Goal: Task Accomplishment & Management: Manage account settings

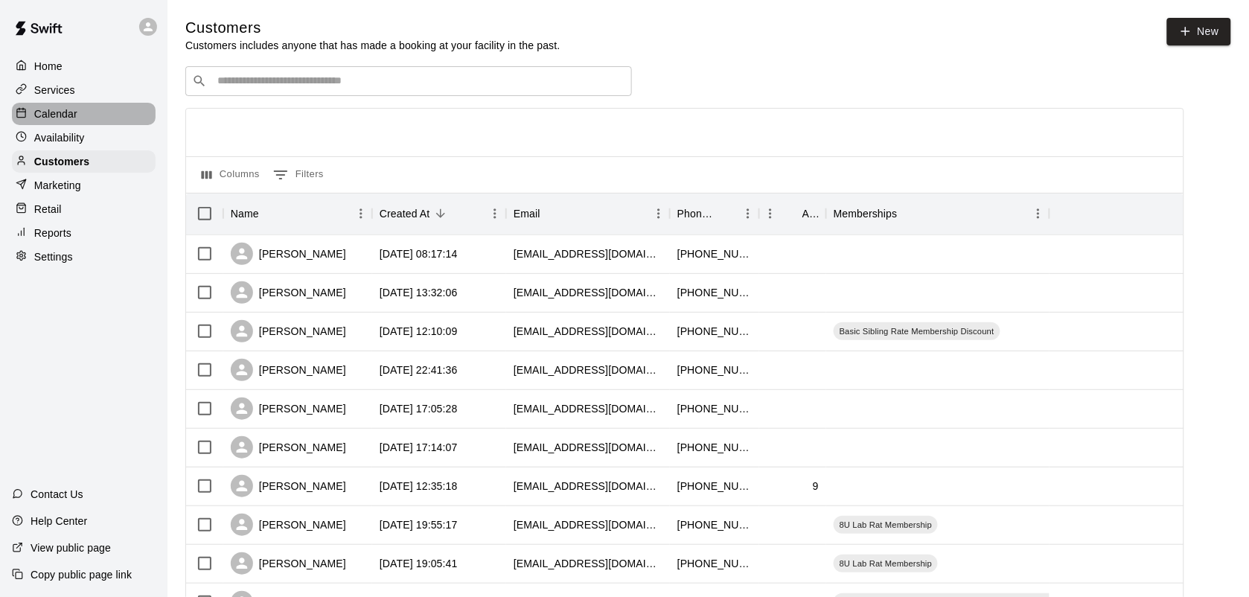
click at [61, 109] on p "Calendar" at bounding box center [55, 113] width 43 height 15
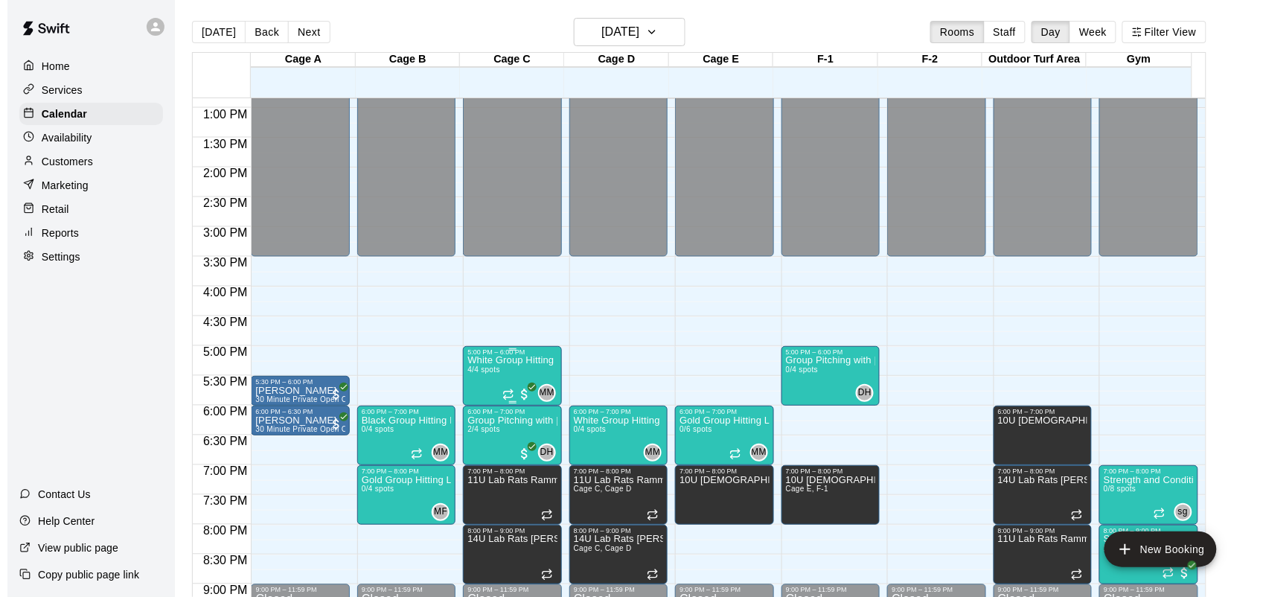
scroll to position [795, 0]
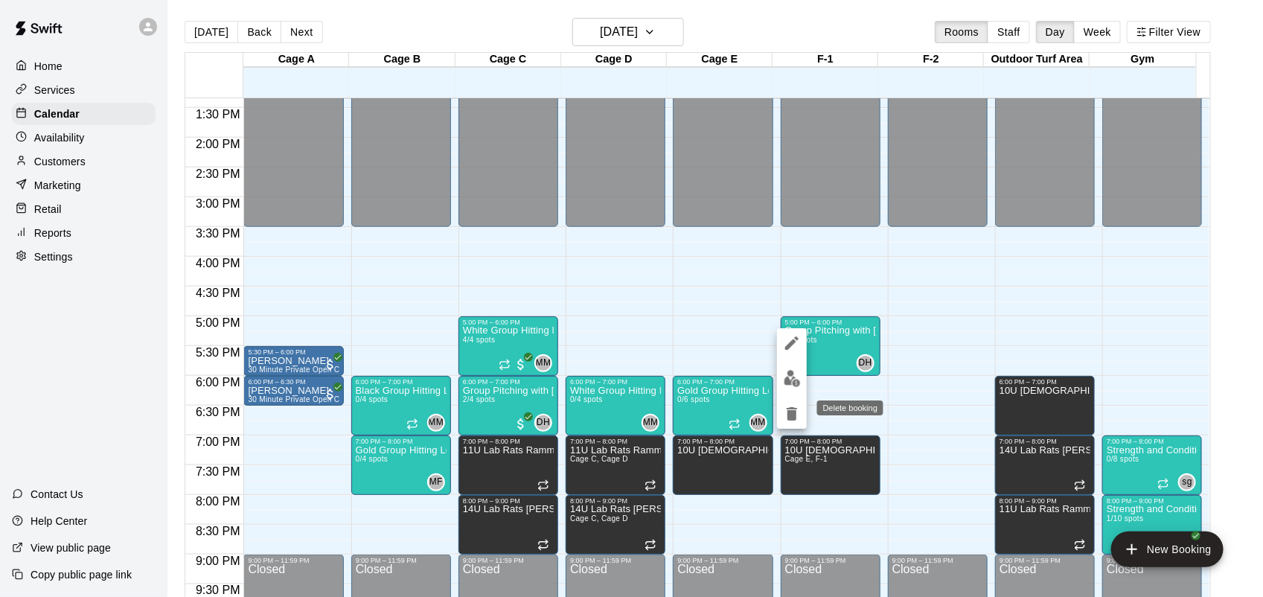
click at [787, 412] on icon "delete" at bounding box center [792, 414] width 18 height 18
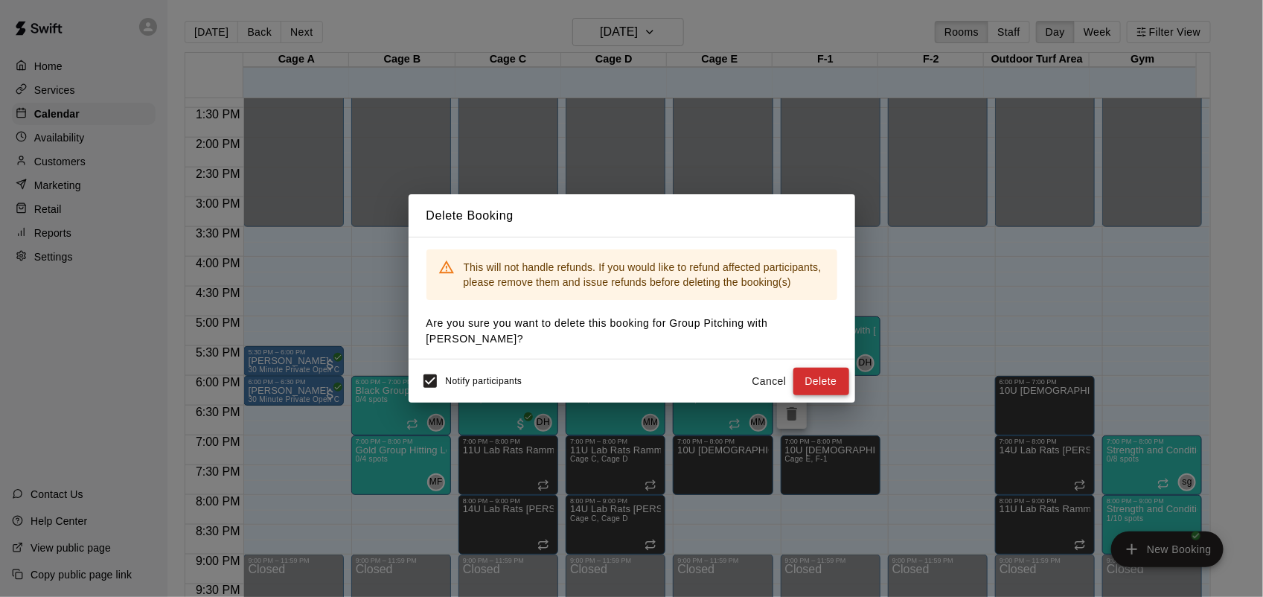
click at [819, 381] on button "Delete" at bounding box center [822, 382] width 56 height 28
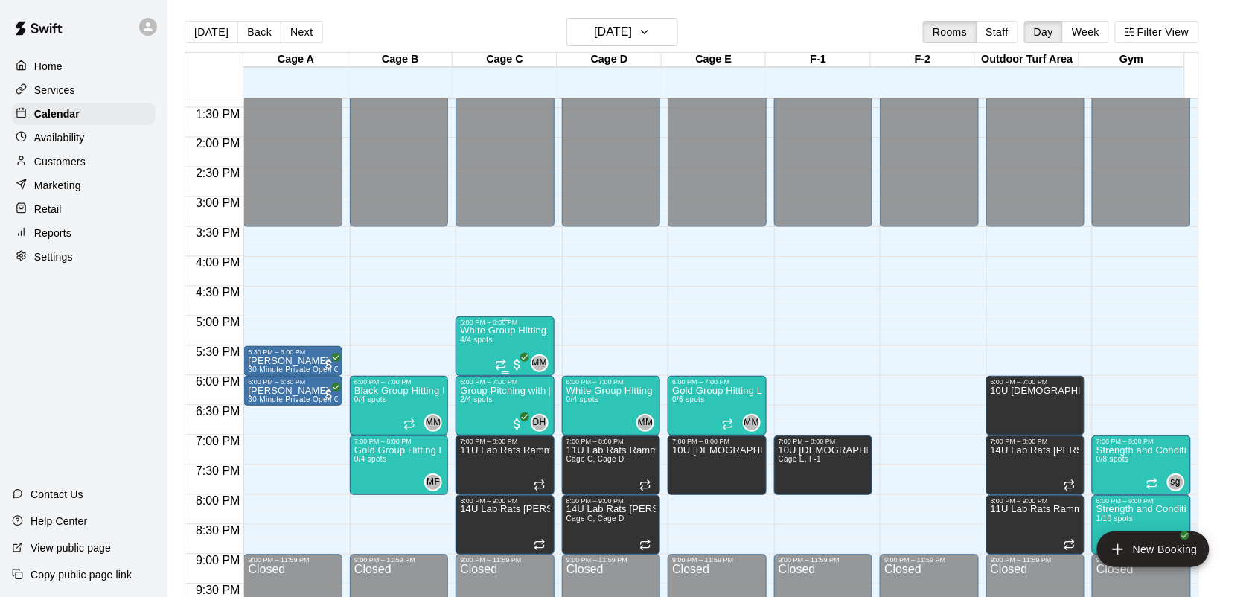
click at [500, 360] on icon "Recurring event" at bounding box center [501, 365] width 12 height 12
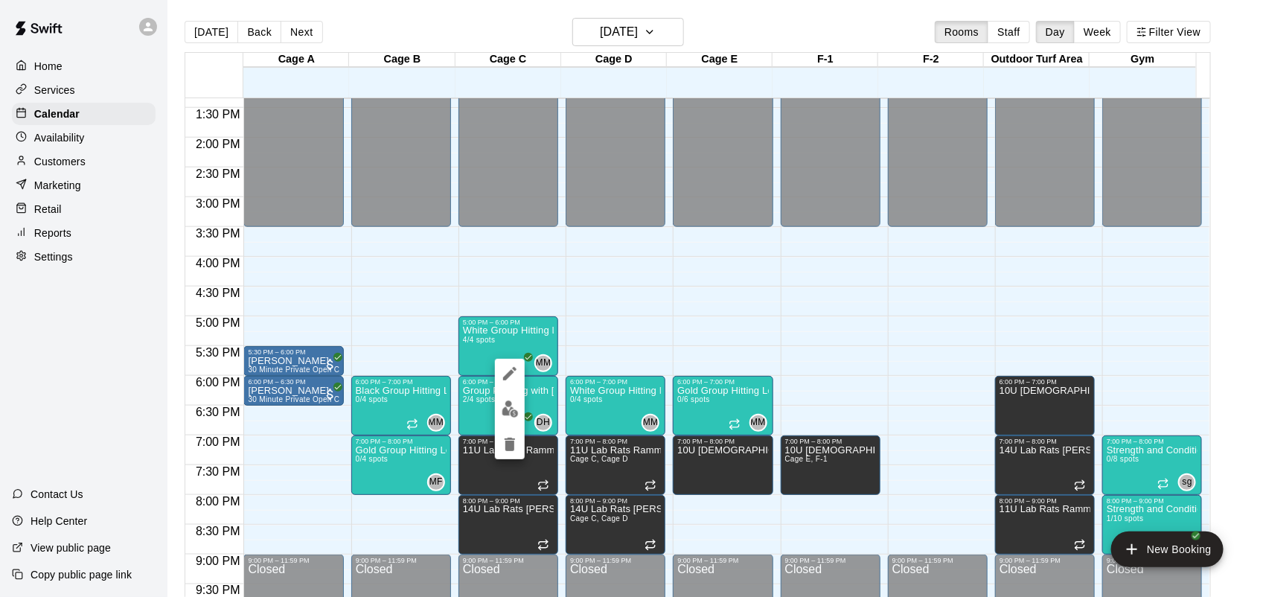
click at [509, 410] on img "edit" at bounding box center [510, 409] width 17 height 17
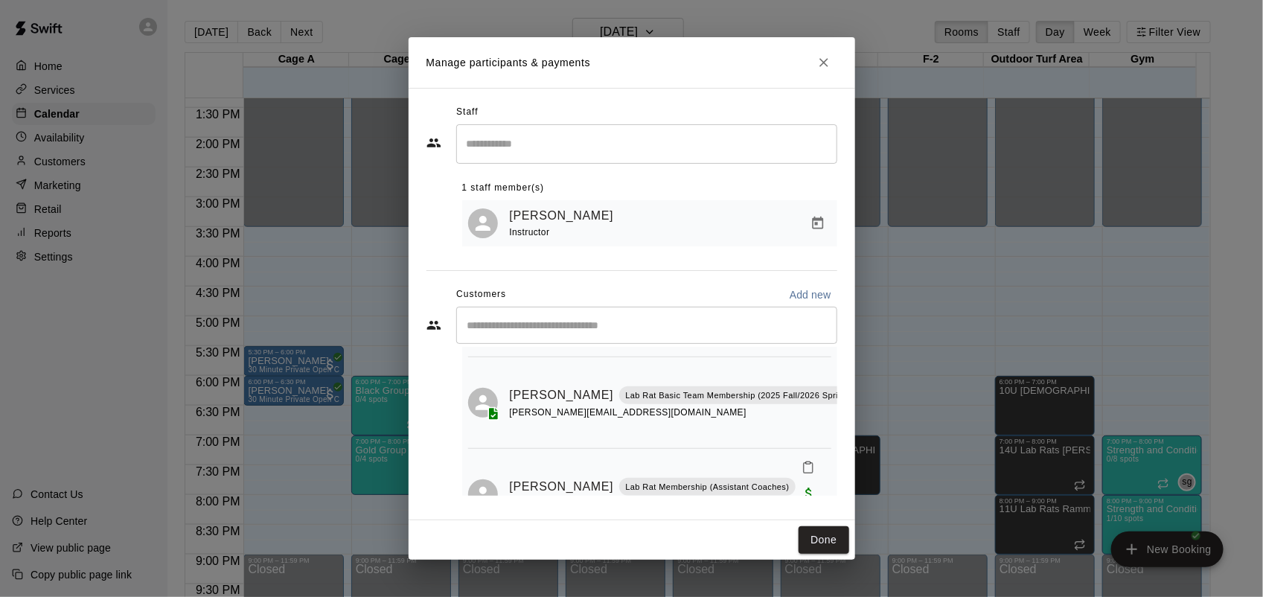
scroll to position [194, 0]
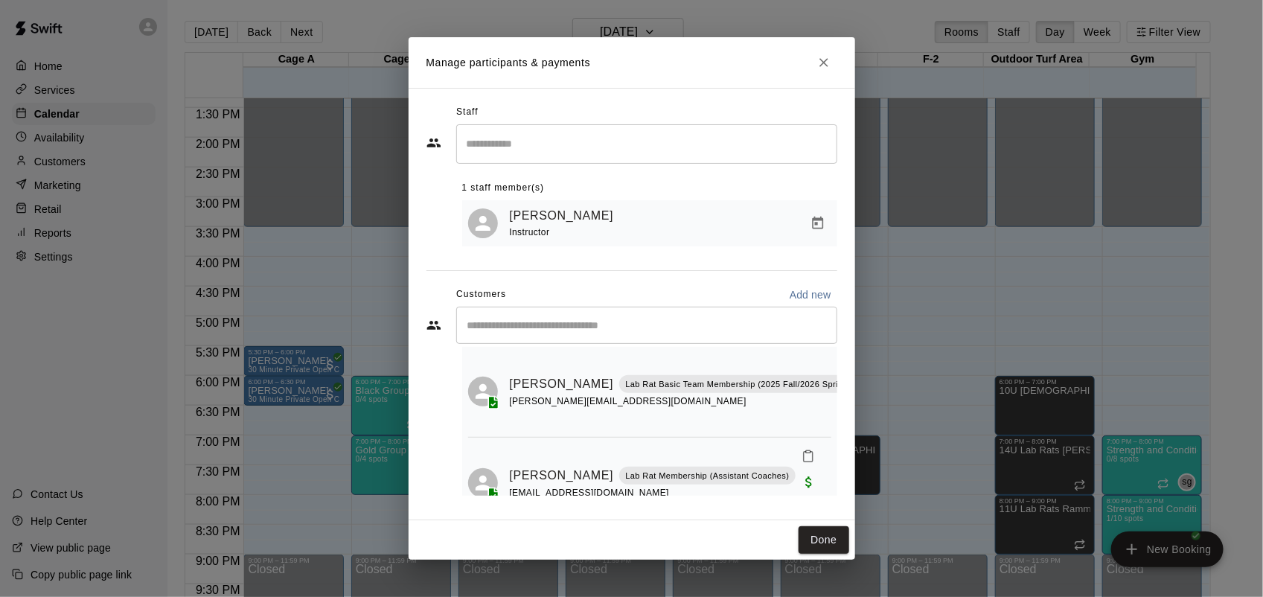
click at [834, 63] on button "Close" at bounding box center [824, 62] width 27 height 27
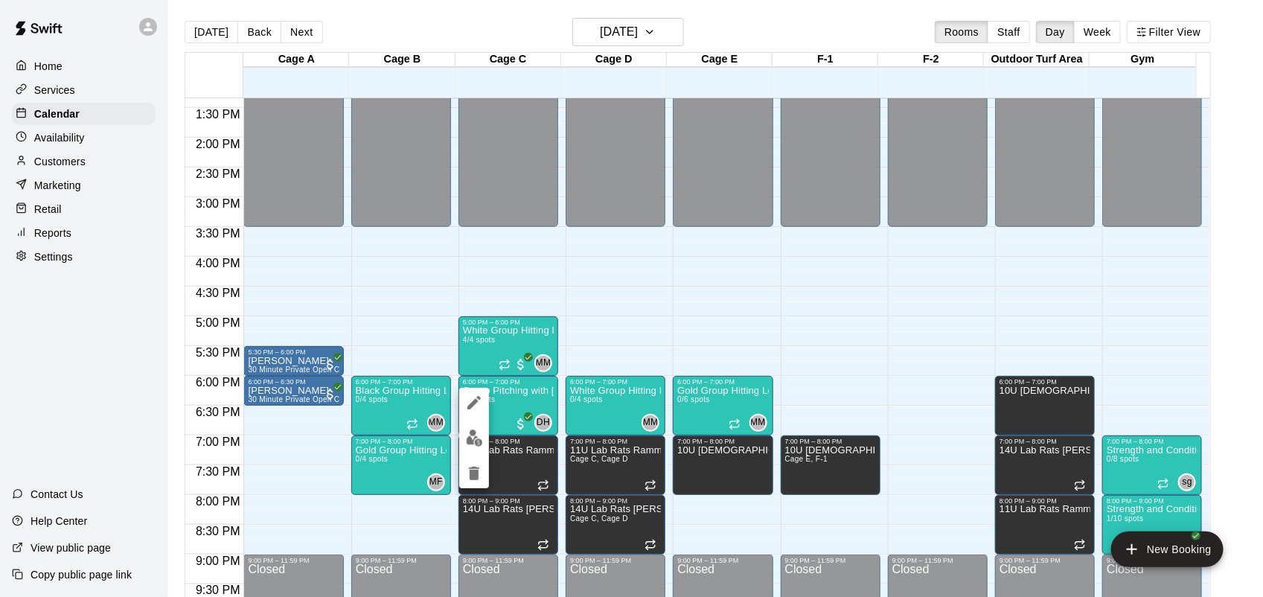
click at [478, 433] on img "edit" at bounding box center [474, 438] width 17 height 17
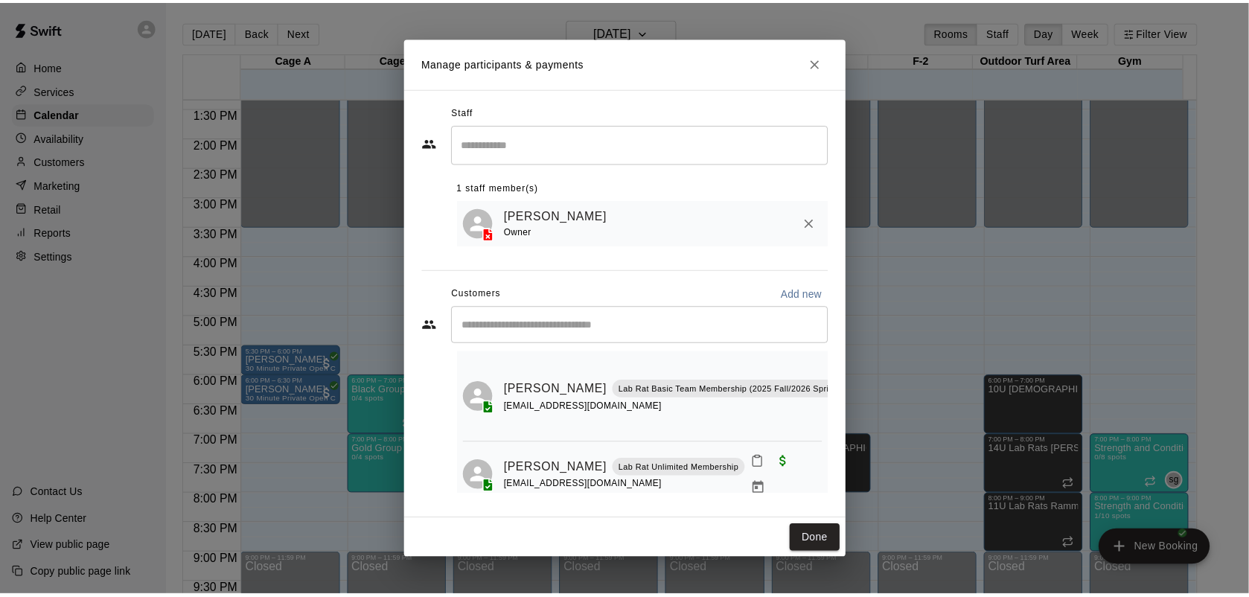
scroll to position [34, 0]
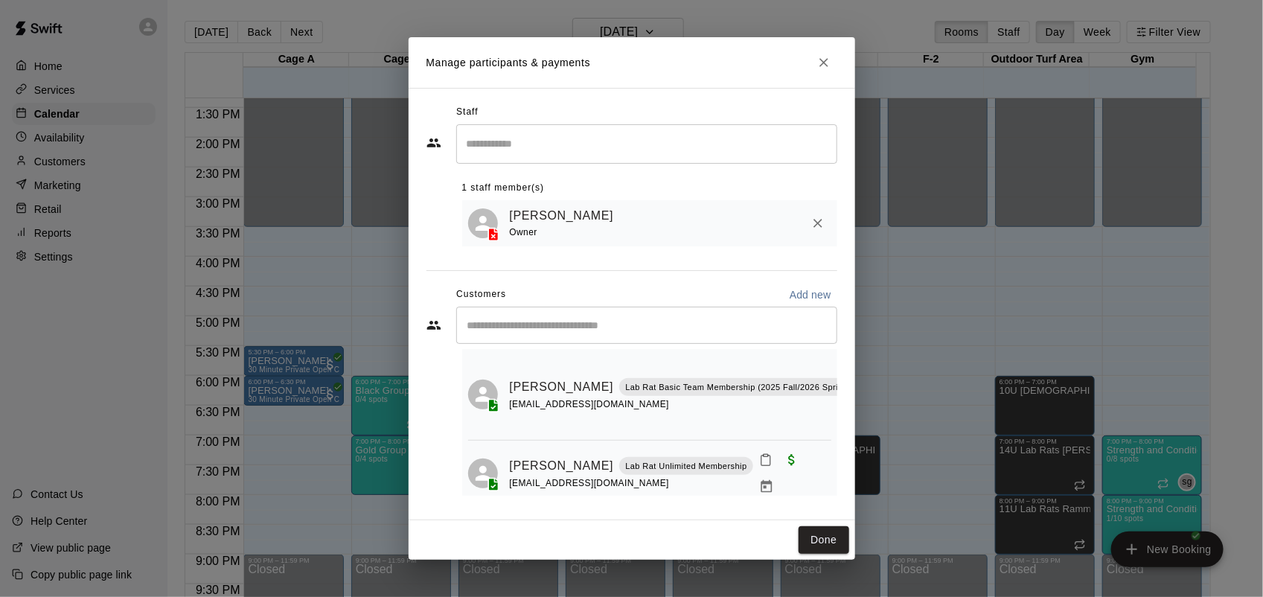
click at [832, 57] on button "Close" at bounding box center [824, 62] width 27 height 27
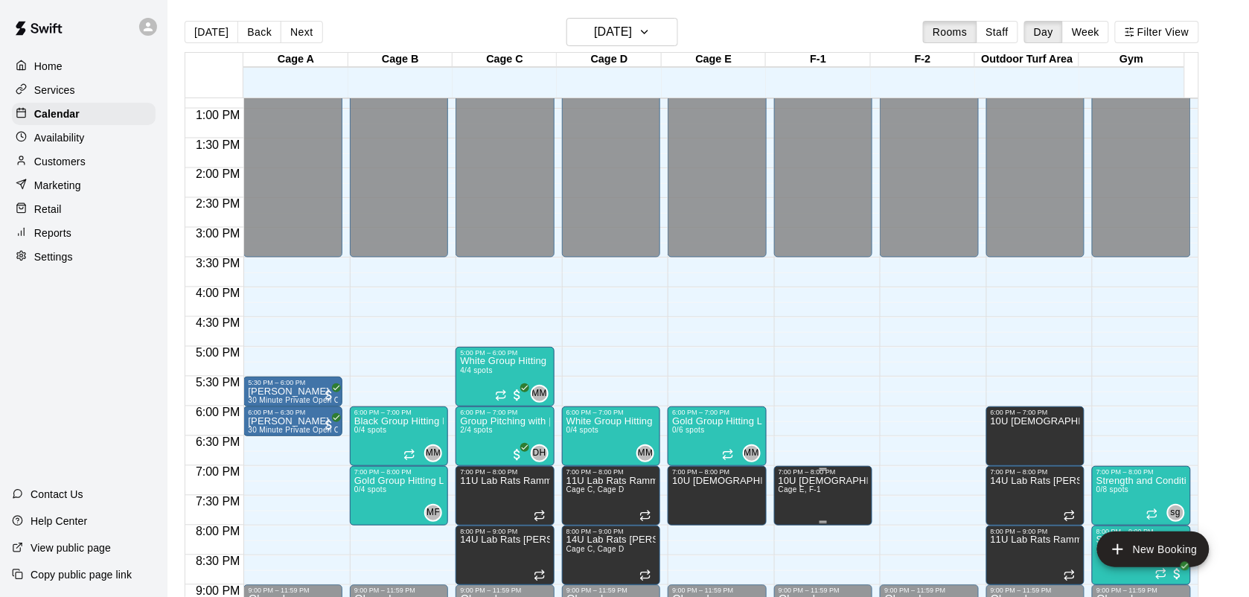
scroll to position [795, 0]
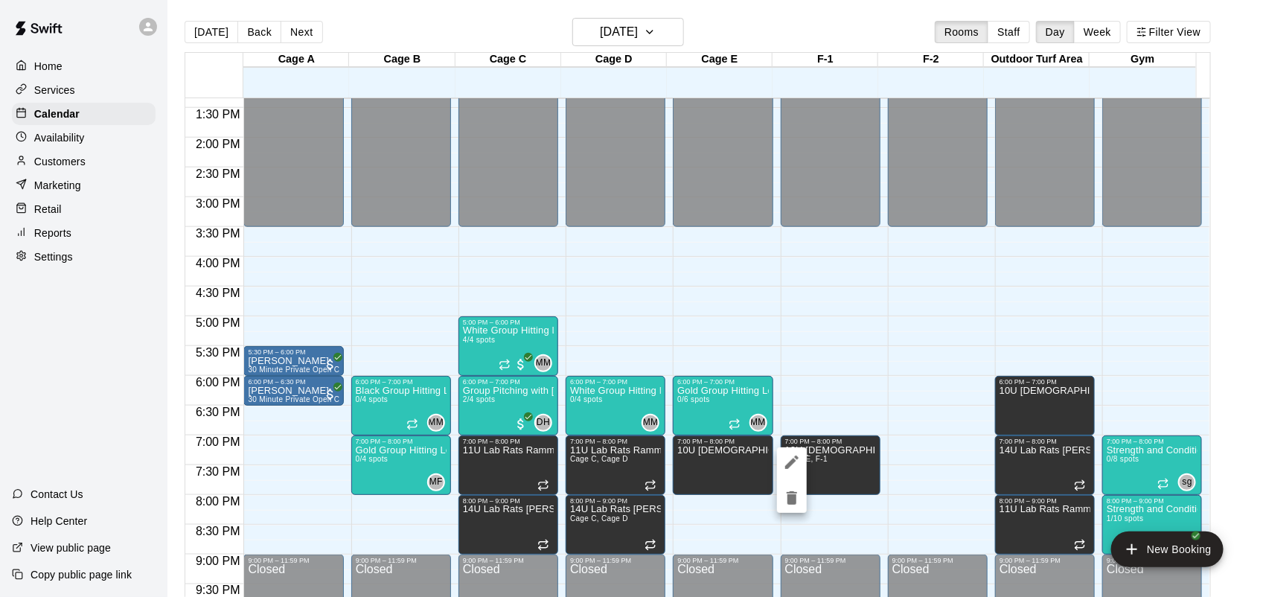
click at [785, 458] on icon "edit" at bounding box center [792, 462] width 18 height 18
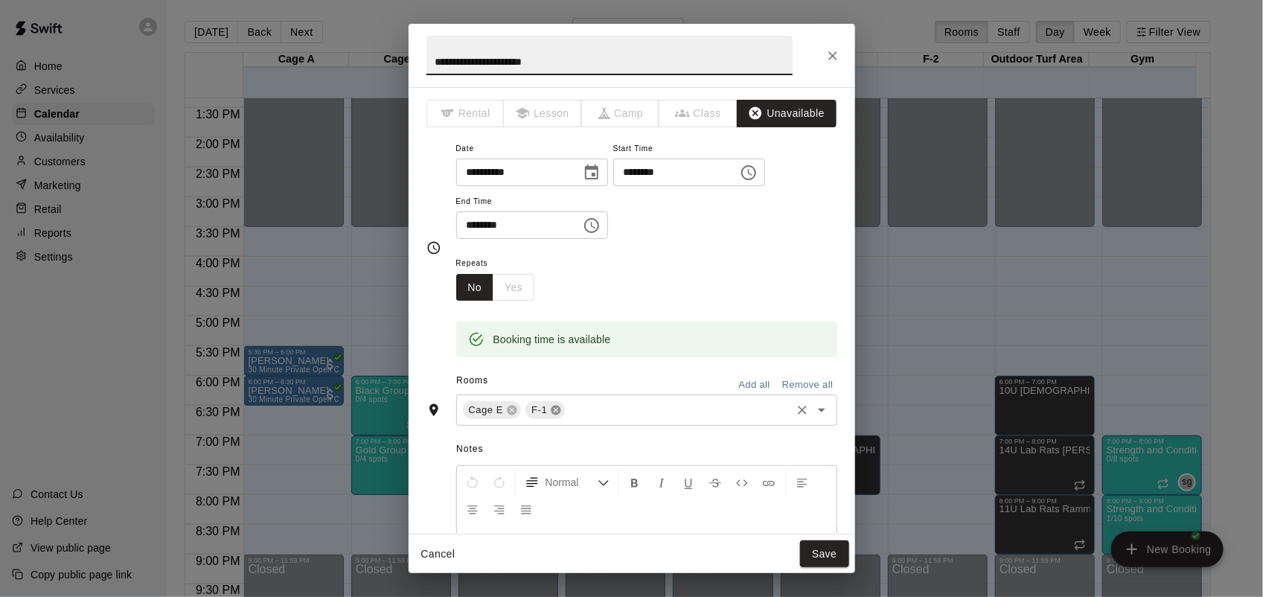
click at [552, 407] on icon at bounding box center [557, 411] width 10 height 10
click at [508, 407] on icon at bounding box center [513, 411] width 10 height 10
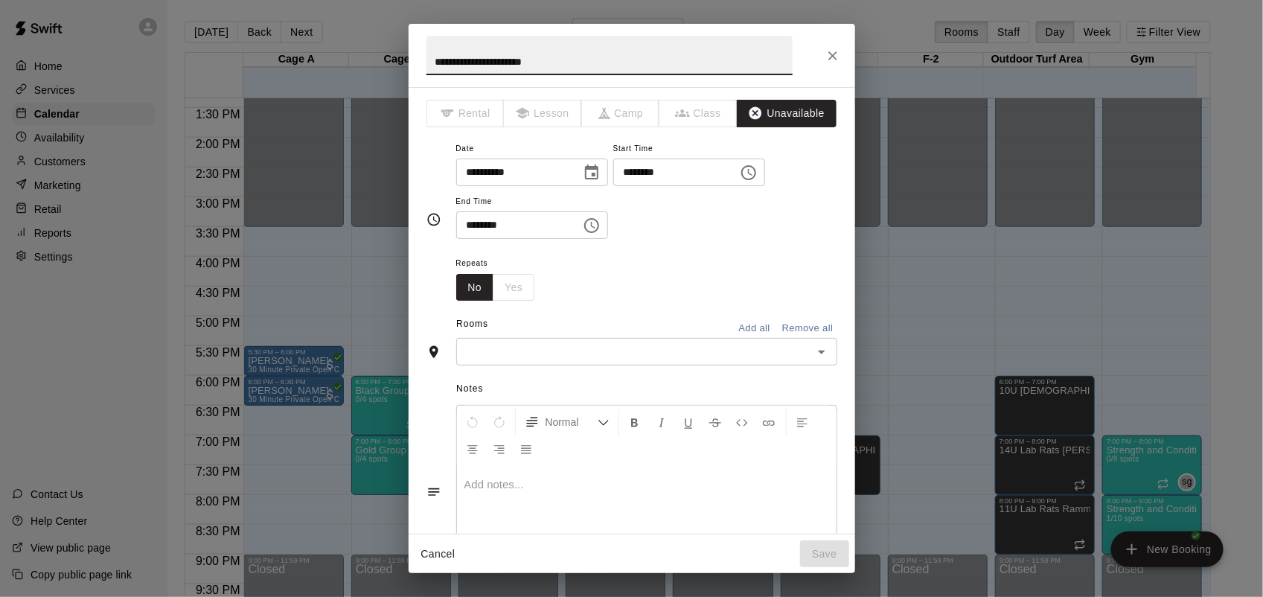
click at [514, 351] on input "text" at bounding box center [635, 351] width 348 height 19
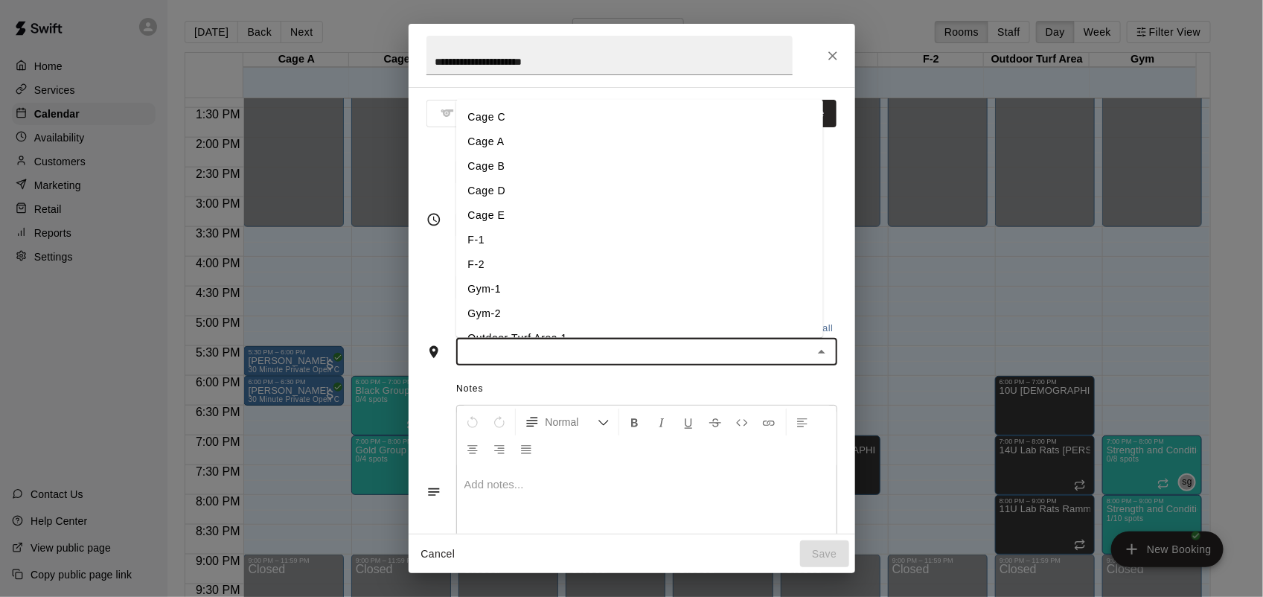
click at [500, 141] on li "Cage A" at bounding box center [639, 142] width 367 height 25
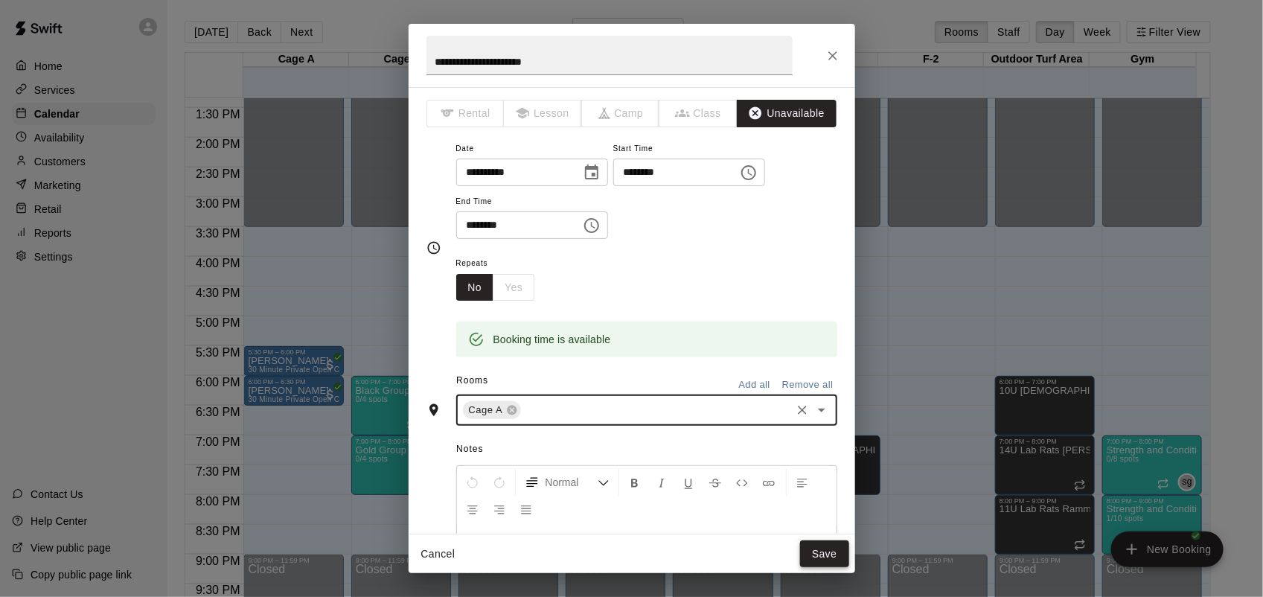
click at [828, 552] on button "Save" at bounding box center [824, 555] width 49 height 28
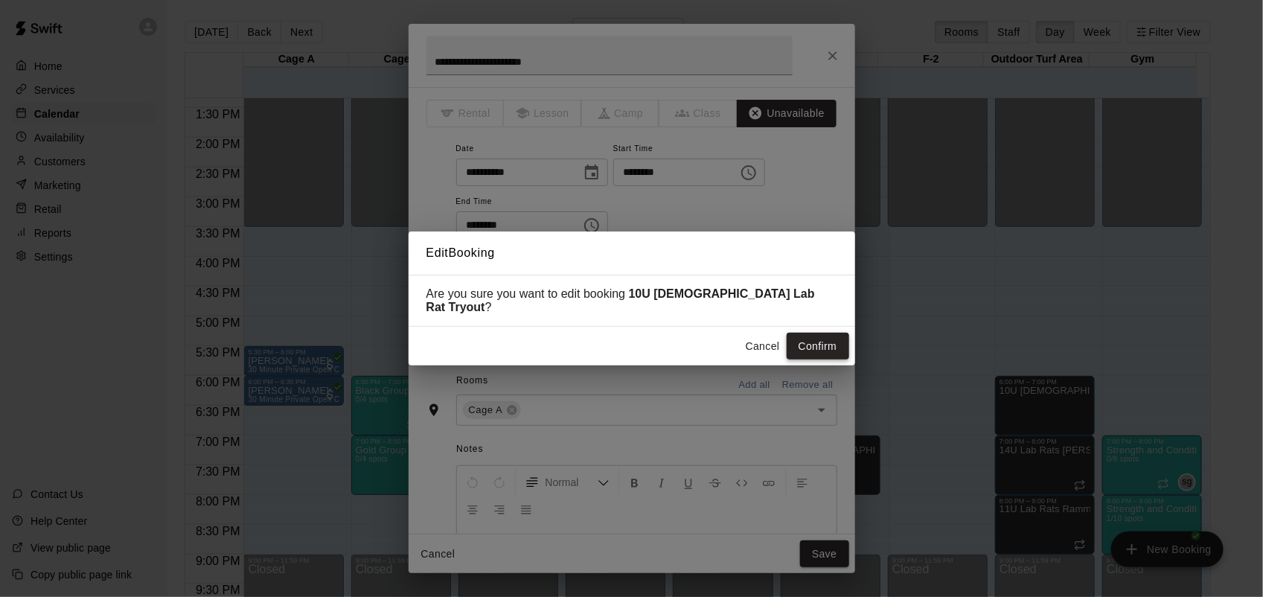
click at [834, 333] on button "Confirm" at bounding box center [818, 347] width 63 height 28
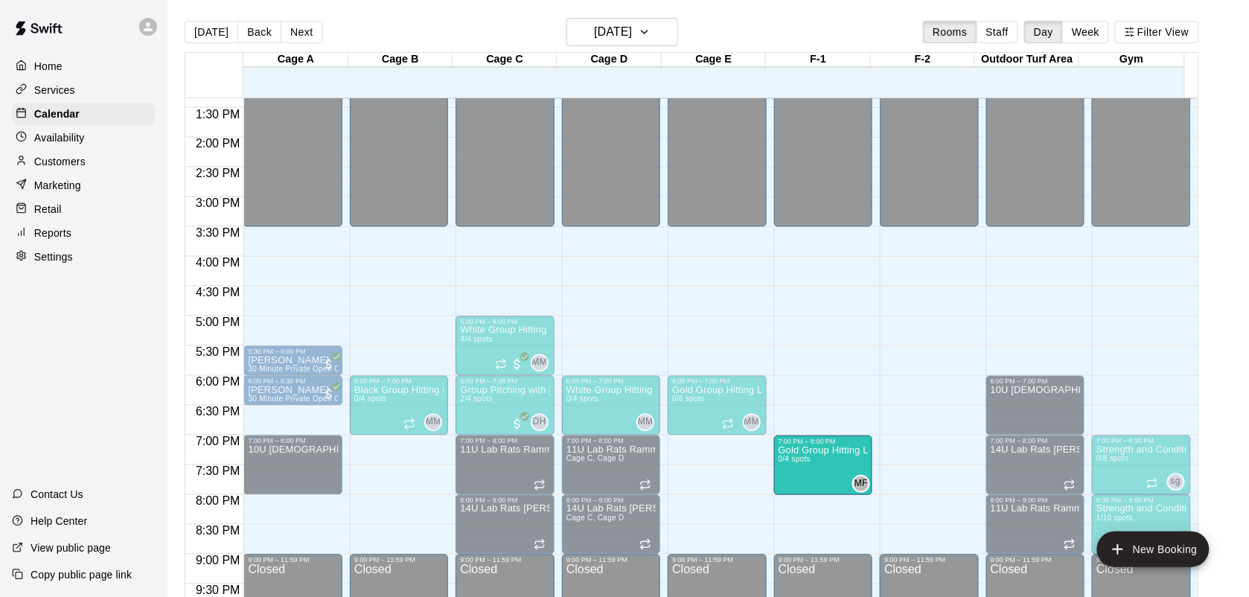
drag, startPoint x: 386, startPoint y: 466, endPoint x: 804, endPoint y: 477, distance: 418.6
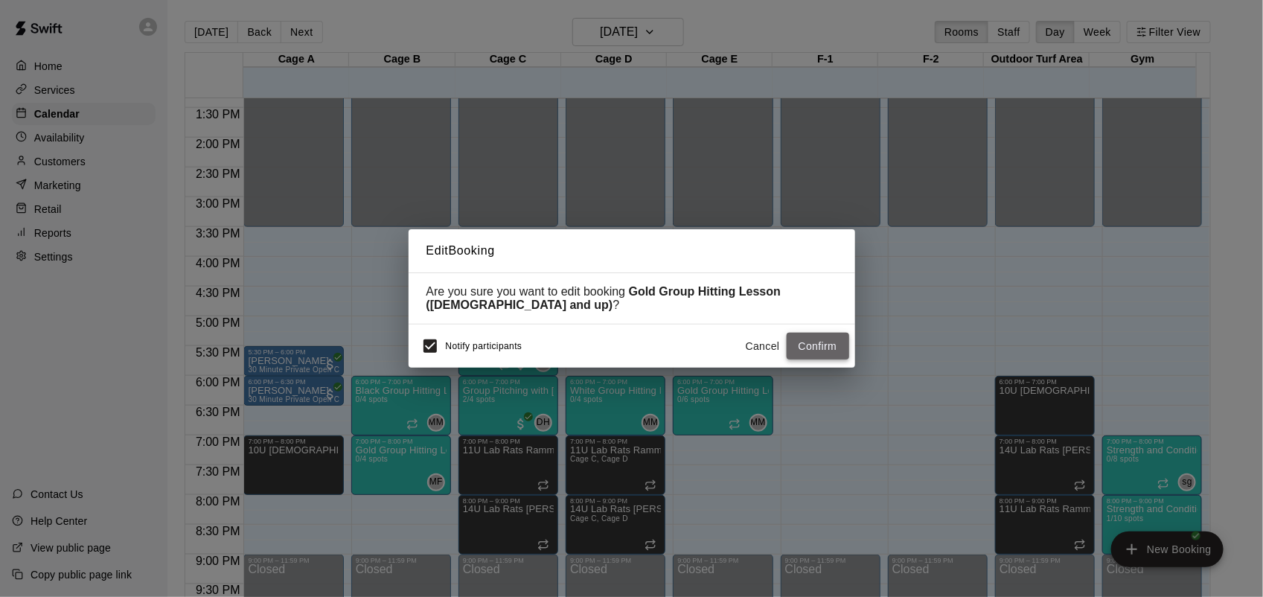
click at [838, 342] on button "Confirm" at bounding box center [818, 347] width 63 height 28
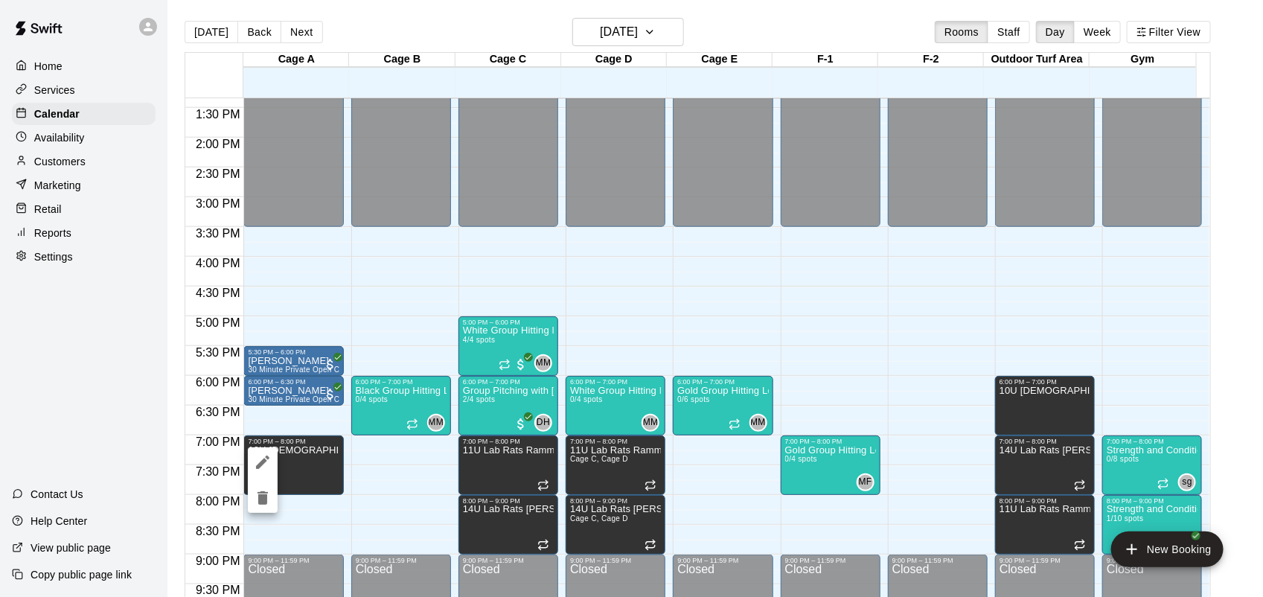
click at [269, 456] on icon "edit" at bounding box center [263, 462] width 18 height 18
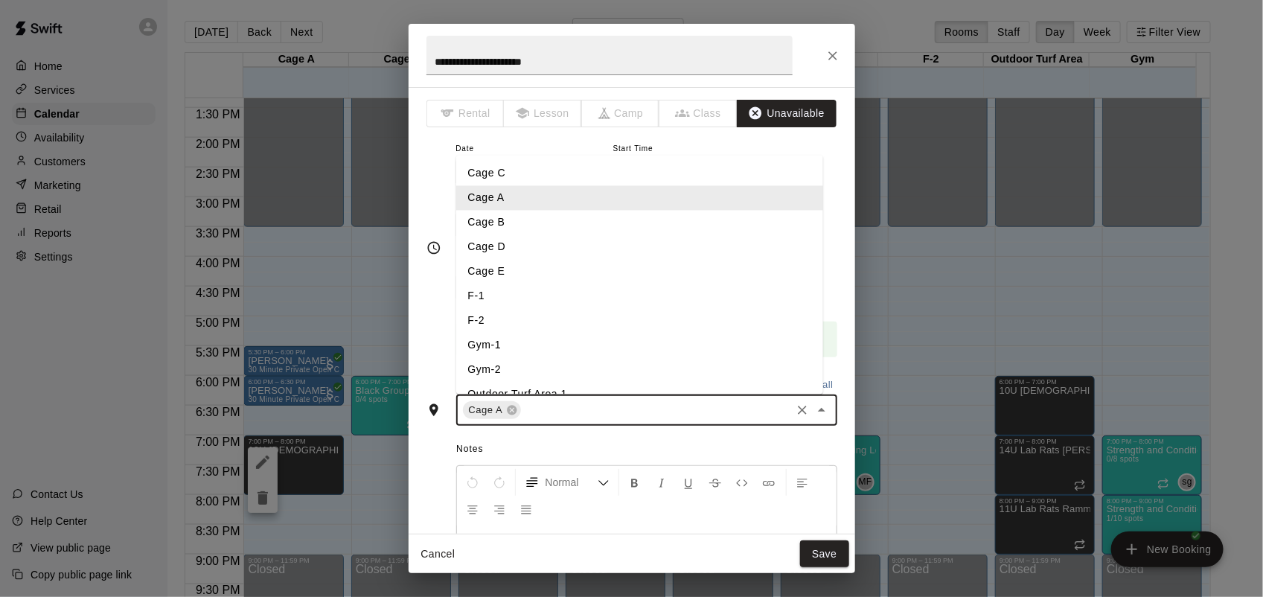
click at [590, 411] on input "text" at bounding box center [656, 410] width 266 height 19
click at [506, 221] on li "Cage B" at bounding box center [639, 223] width 367 height 25
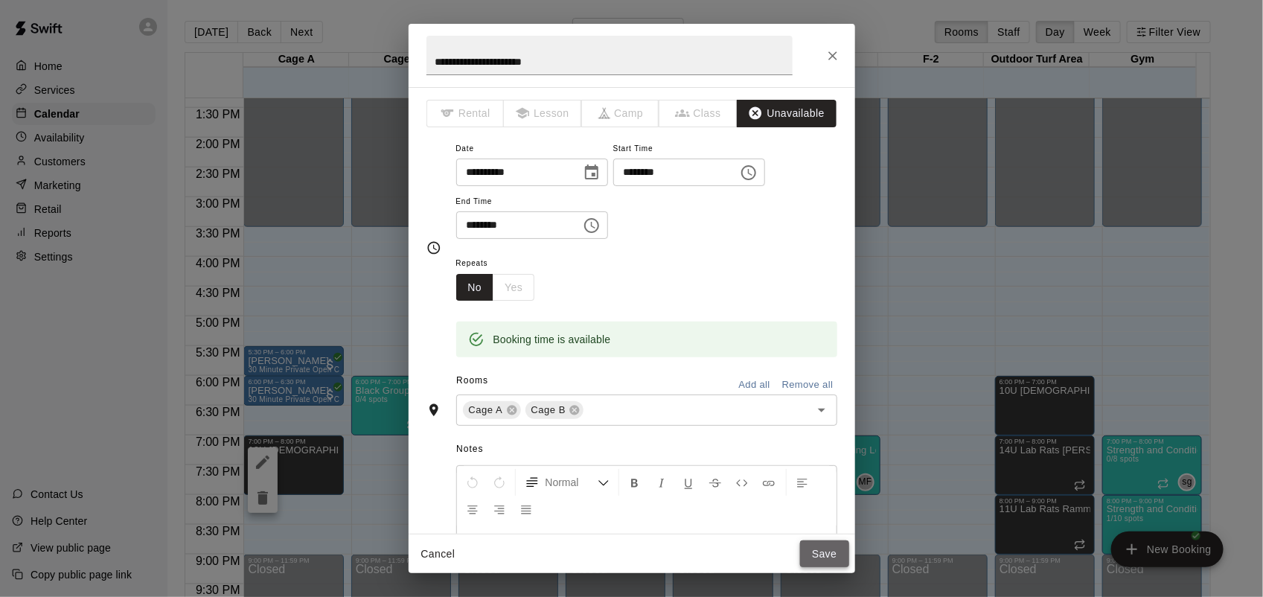
click at [824, 546] on button "Save" at bounding box center [824, 555] width 49 height 28
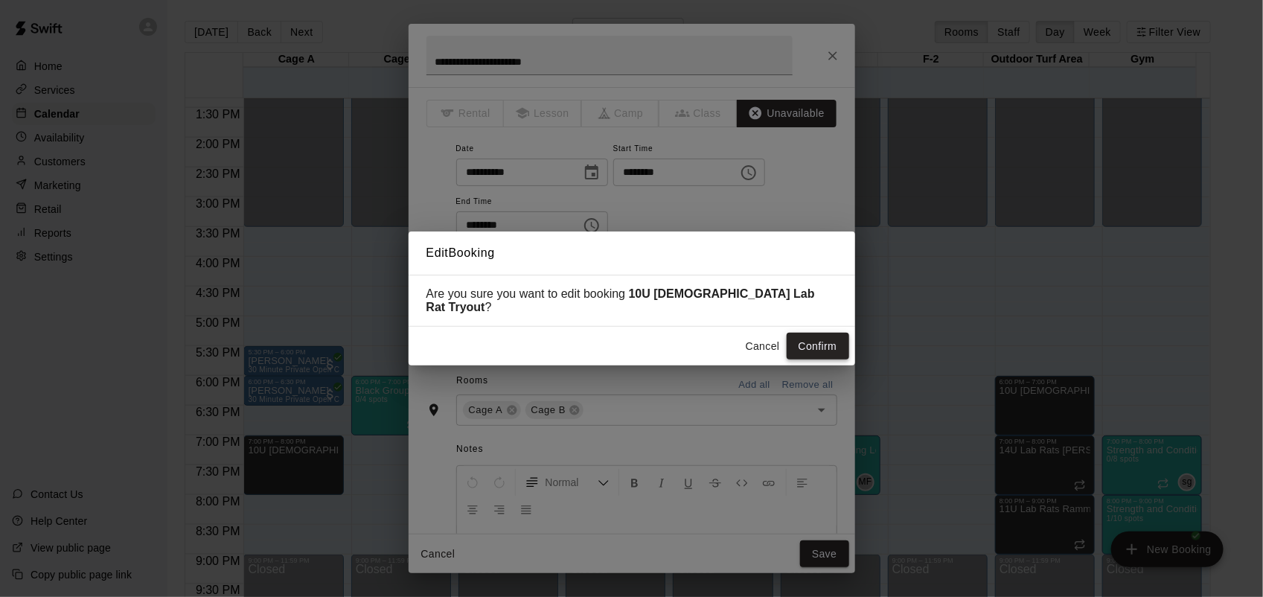
click at [813, 340] on button "Confirm" at bounding box center [818, 347] width 63 height 28
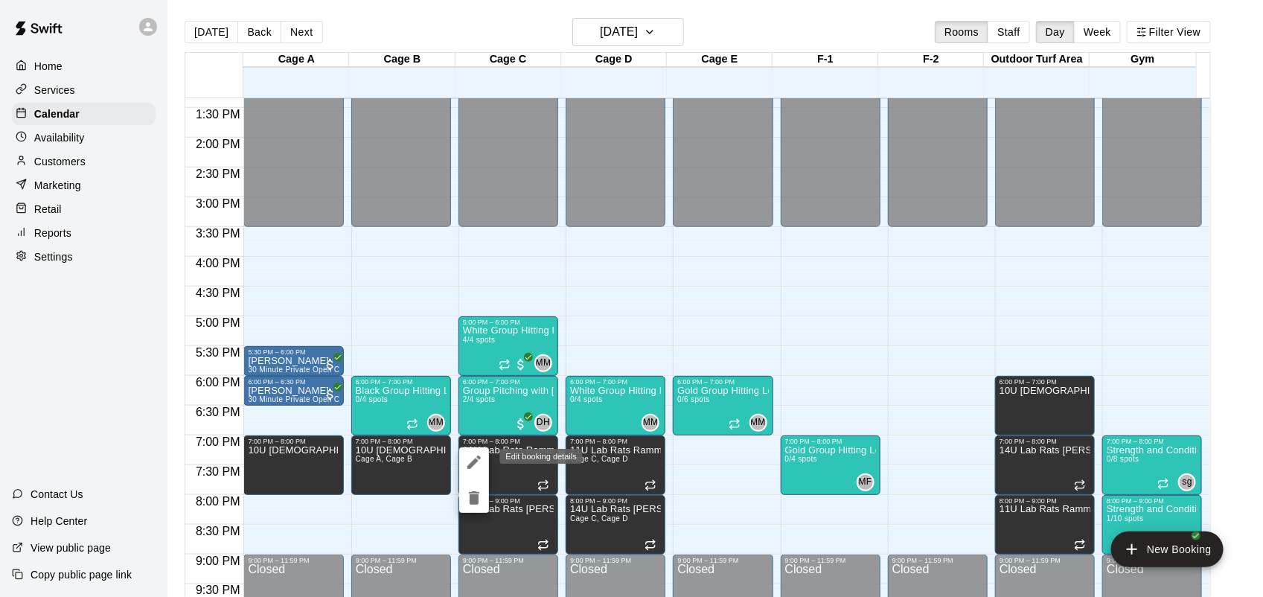
click at [485, 464] on button "edit" at bounding box center [474, 462] width 30 height 30
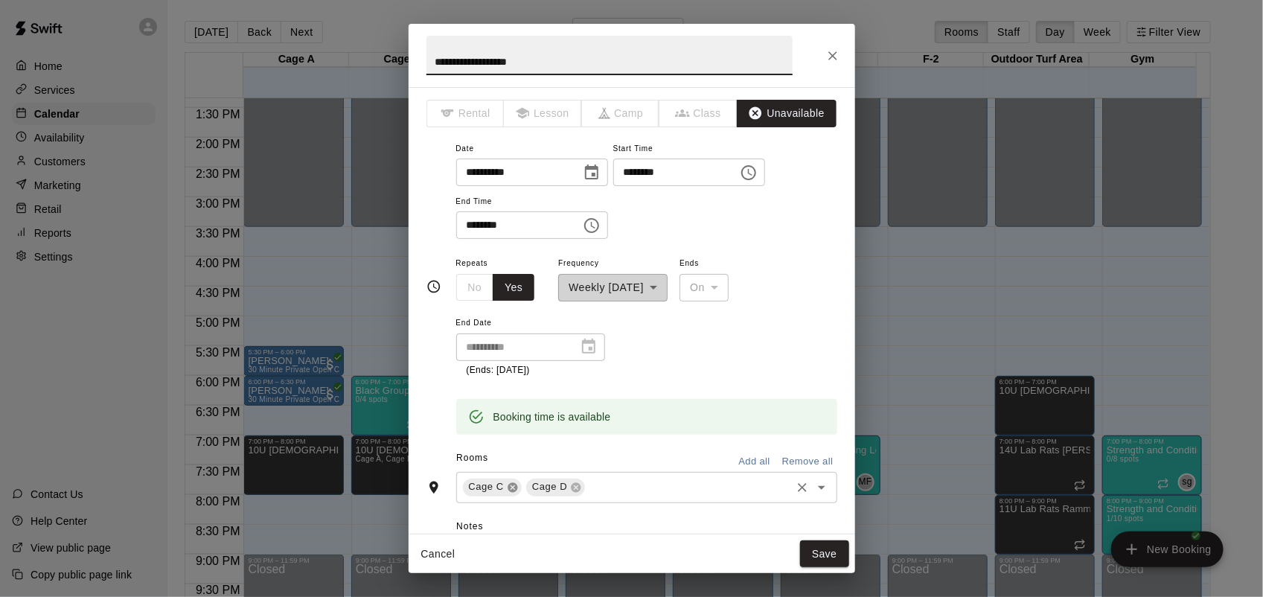
click at [511, 488] on icon at bounding box center [513, 488] width 12 height 12
click at [824, 560] on button "Save" at bounding box center [824, 555] width 49 height 28
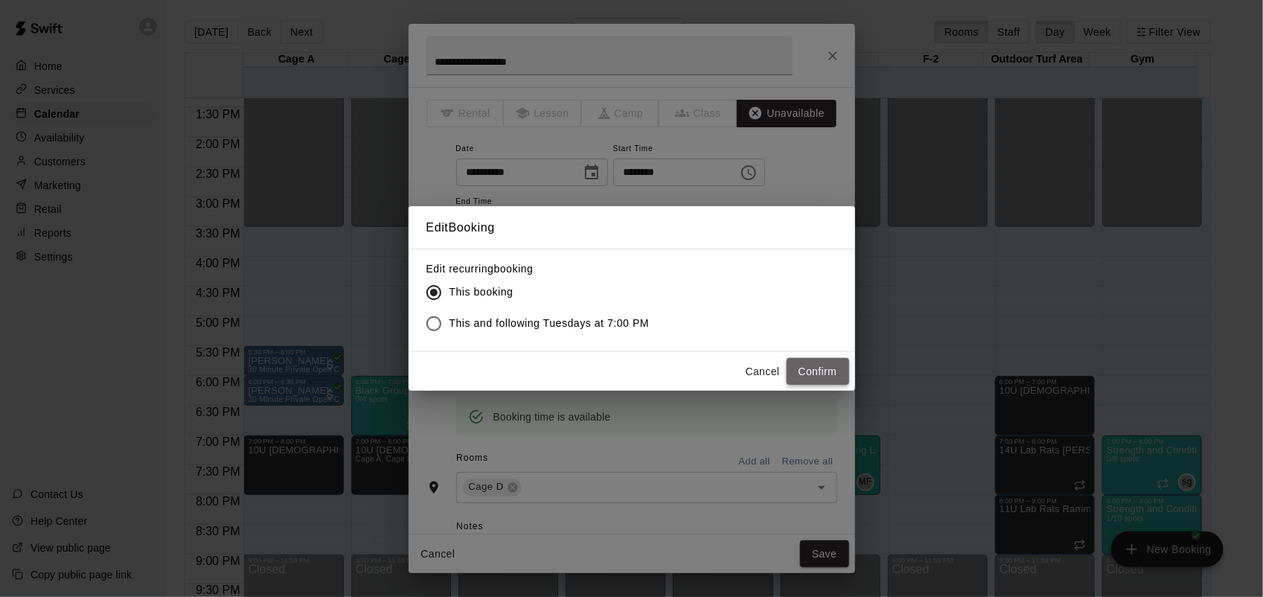
click at [823, 371] on button "Confirm" at bounding box center [818, 372] width 63 height 28
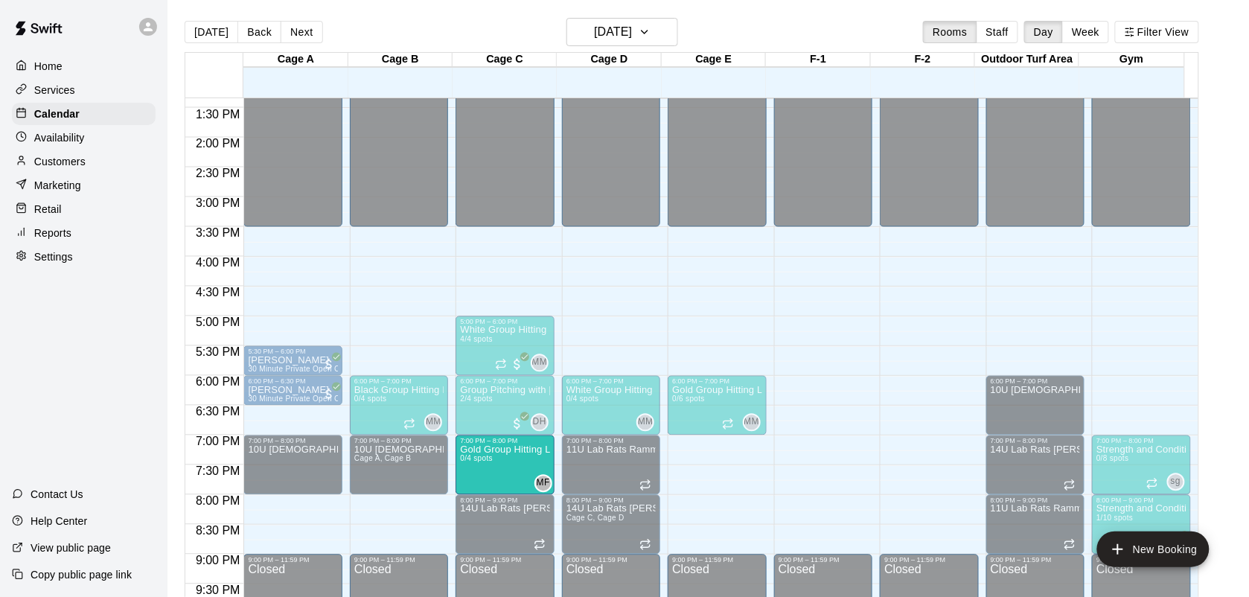
drag, startPoint x: 806, startPoint y: 473, endPoint x: 496, endPoint y: 482, distance: 310.6
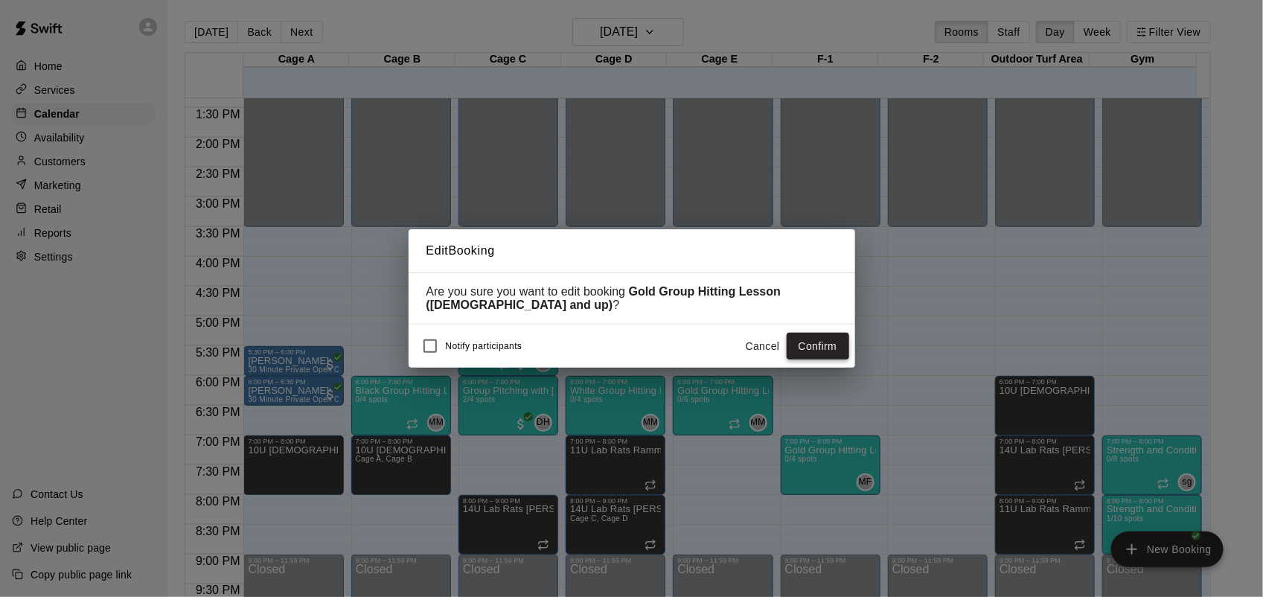
click at [824, 356] on button "Confirm" at bounding box center [818, 347] width 63 height 28
